Goal: Complete application form

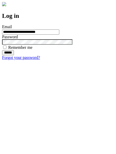
type input "**********"
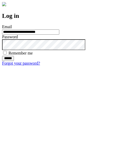
click at [14, 61] on input "******" at bounding box center [8, 58] width 12 height 5
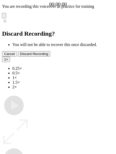
type input "**********"
